Goal: Transaction & Acquisition: Purchase product/service

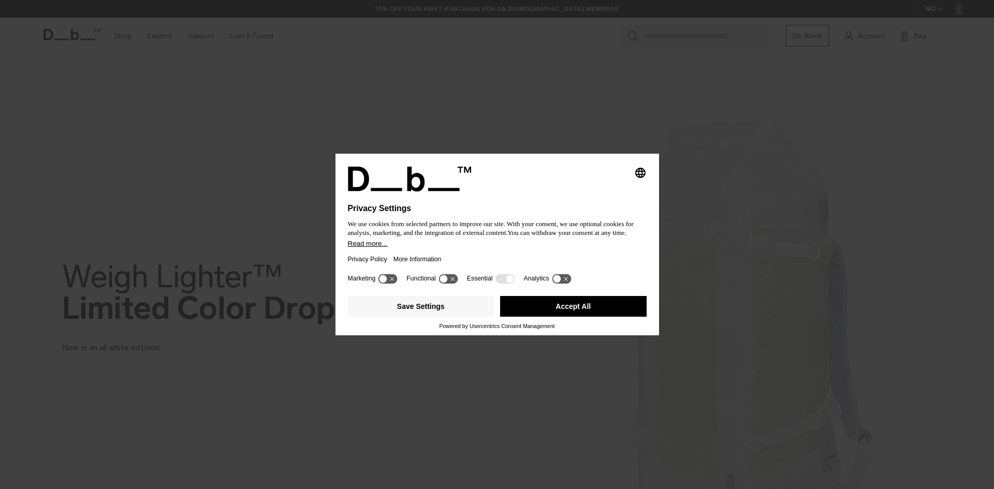
click at [542, 299] on button "Accept All" at bounding box center [573, 306] width 147 height 21
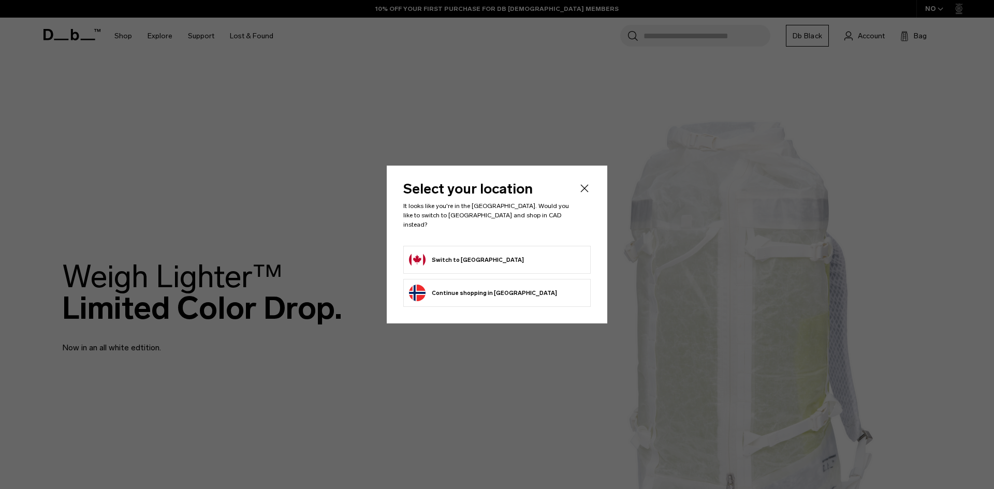
click at [506, 256] on form "Switch to [GEOGRAPHIC_DATA]" at bounding box center [497, 260] width 176 height 17
click at [446, 252] on button "Switch to [GEOGRAPHIC_DATA]" at bounding box center [466, 260] width 115 height 17
click at [446, 259] on button "Switch to [GEOGRAPHIC_DATA]" at bounding box center [466, 260] width 115 height 17
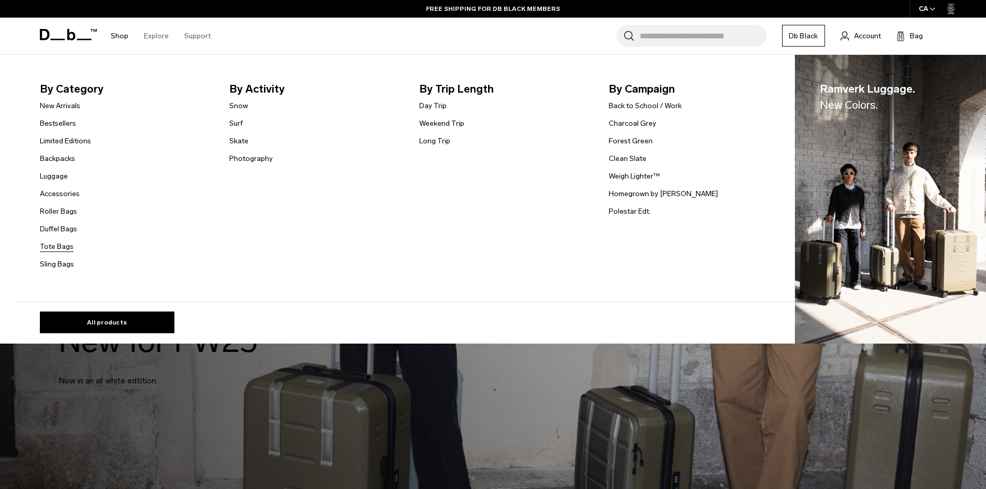
click at [65, 245] on link "Tote Bags" at bounding box center [57, 246] width 34 height 11
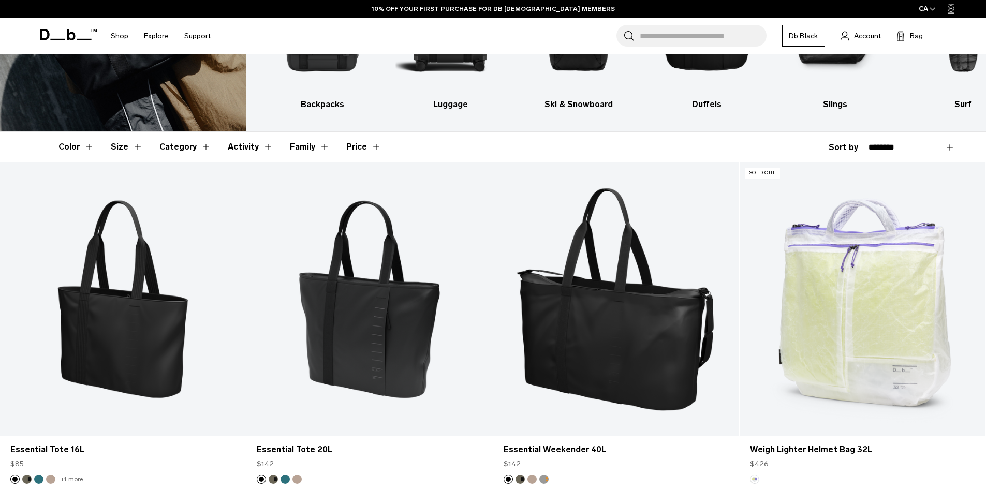
scroll to position [207, 0]
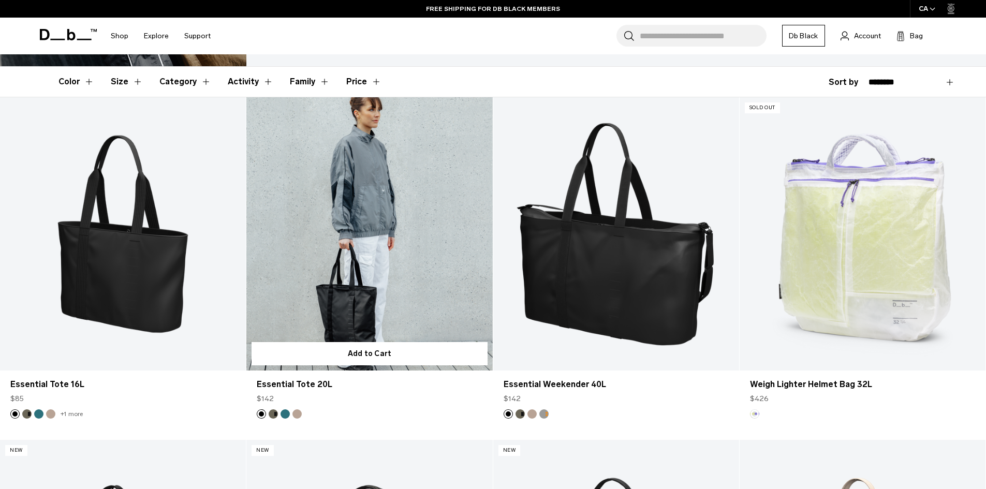
click at [294, 411] on button "Fogbow Beige" at bounding box center [297, 414] width 9 height 9
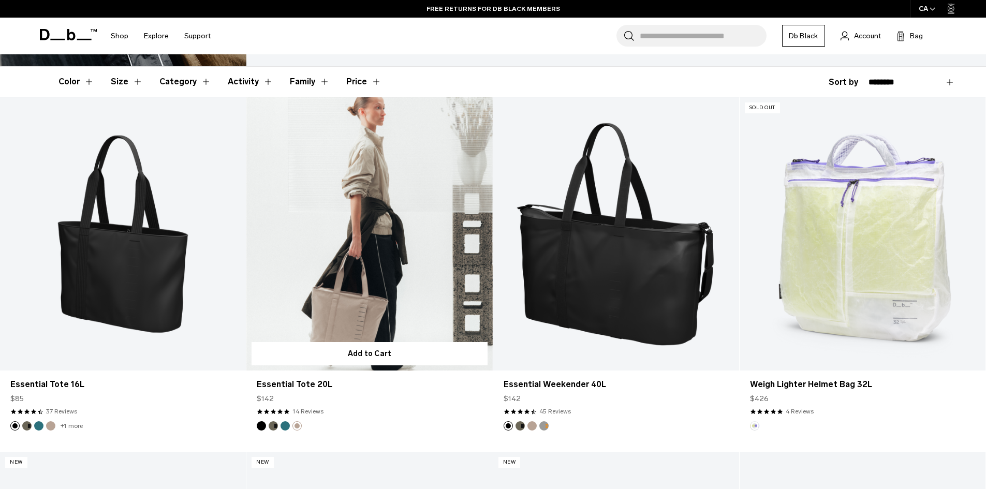
click at [399, 261] on link "Essential Tote 20L Fogbow Beige" at bounding box center [369, 233] width 246 height 273
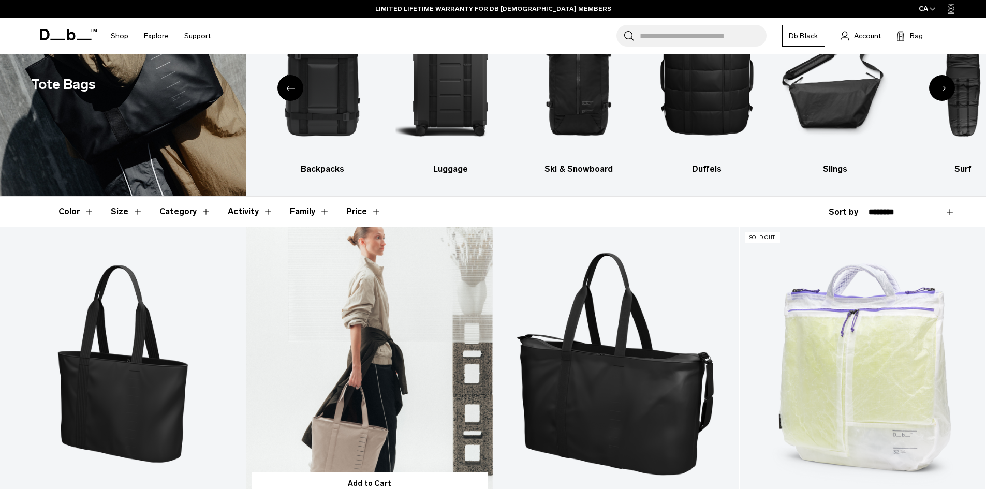
scroll to position [52, 0]
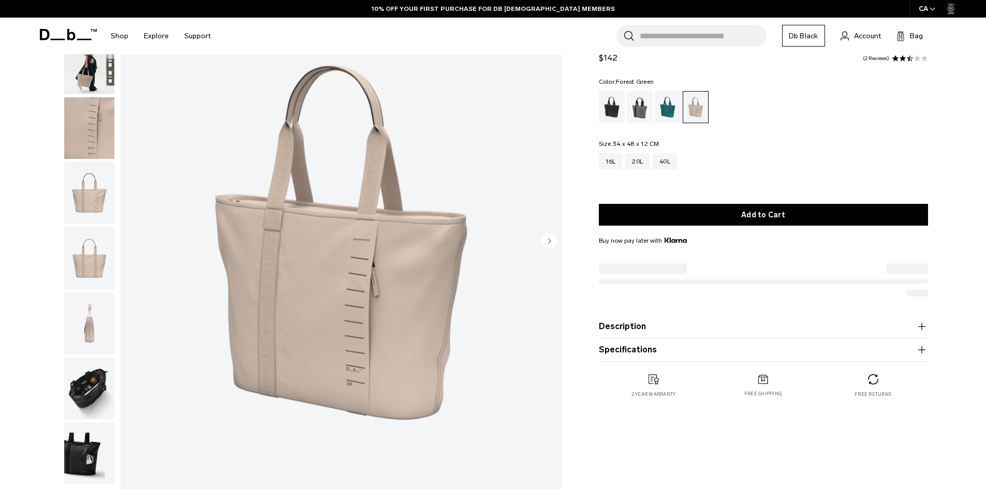
click at [645, 109] on div "Forest Green" at bounding box center [640, 107] width 26 height 32
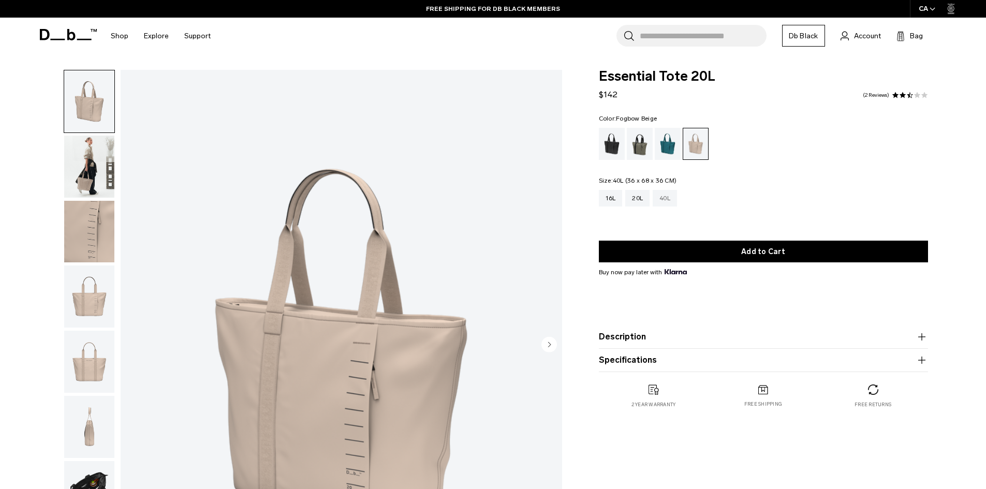
click at [668, 199] on div "40L" at bounding box center [665, 198] width 24 height 17
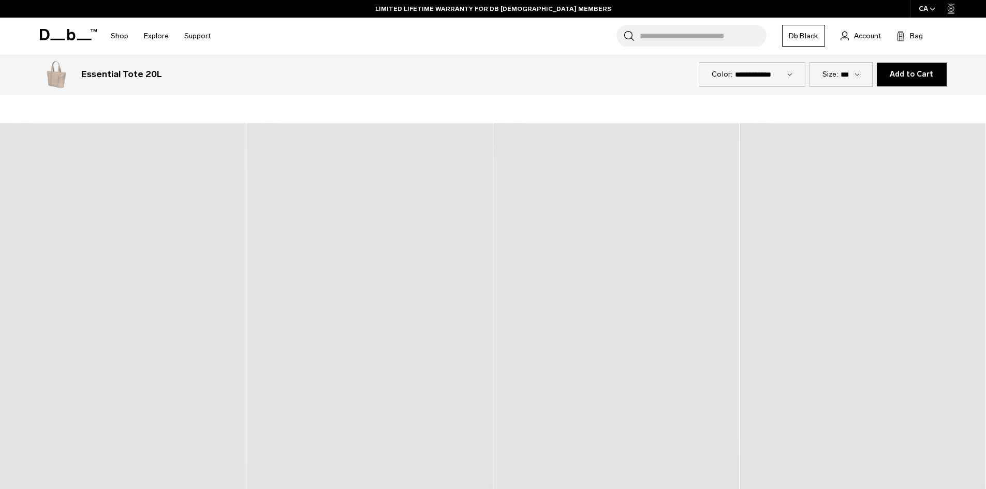
scroll to position [570, 0]
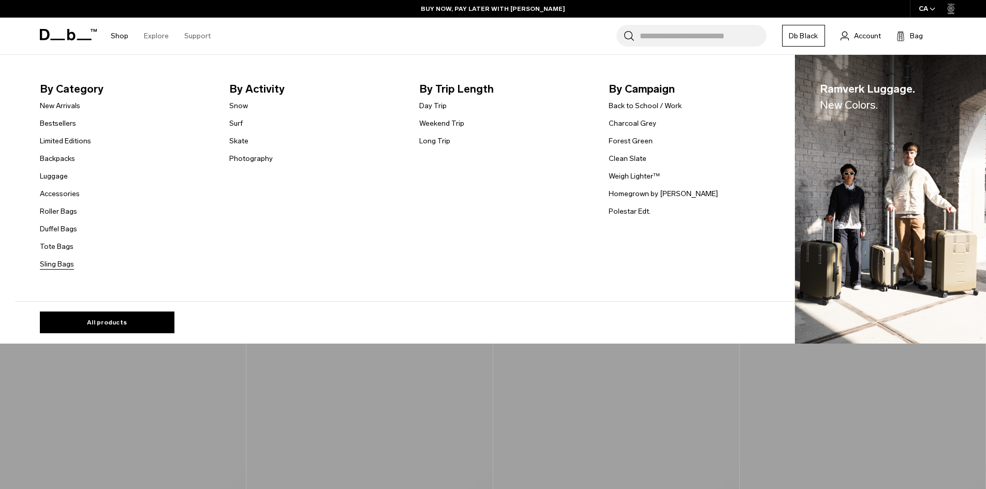
click at [62, 265] on link "Sling Bags" at bounding box center [57, 264] width 34 height 11
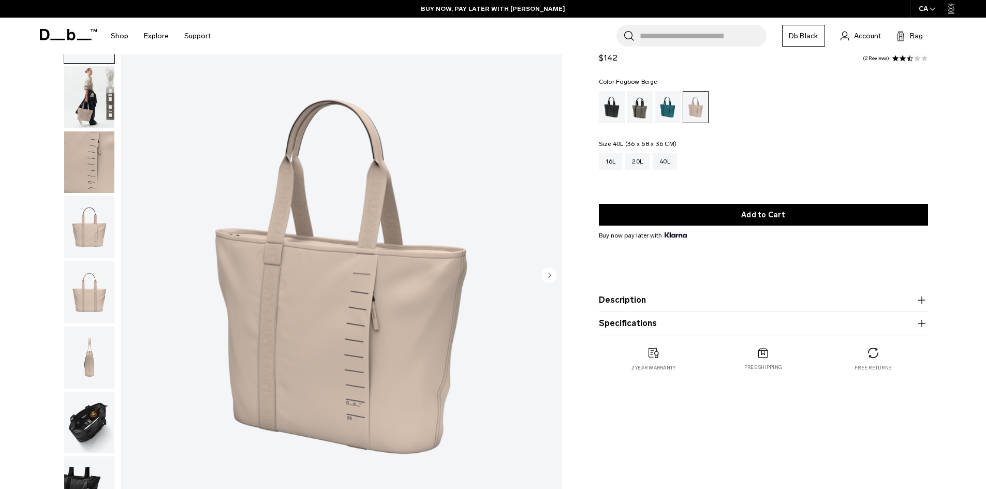
scroll to position [0, 0]
